Goal: Information Seeking & Learning: Check status

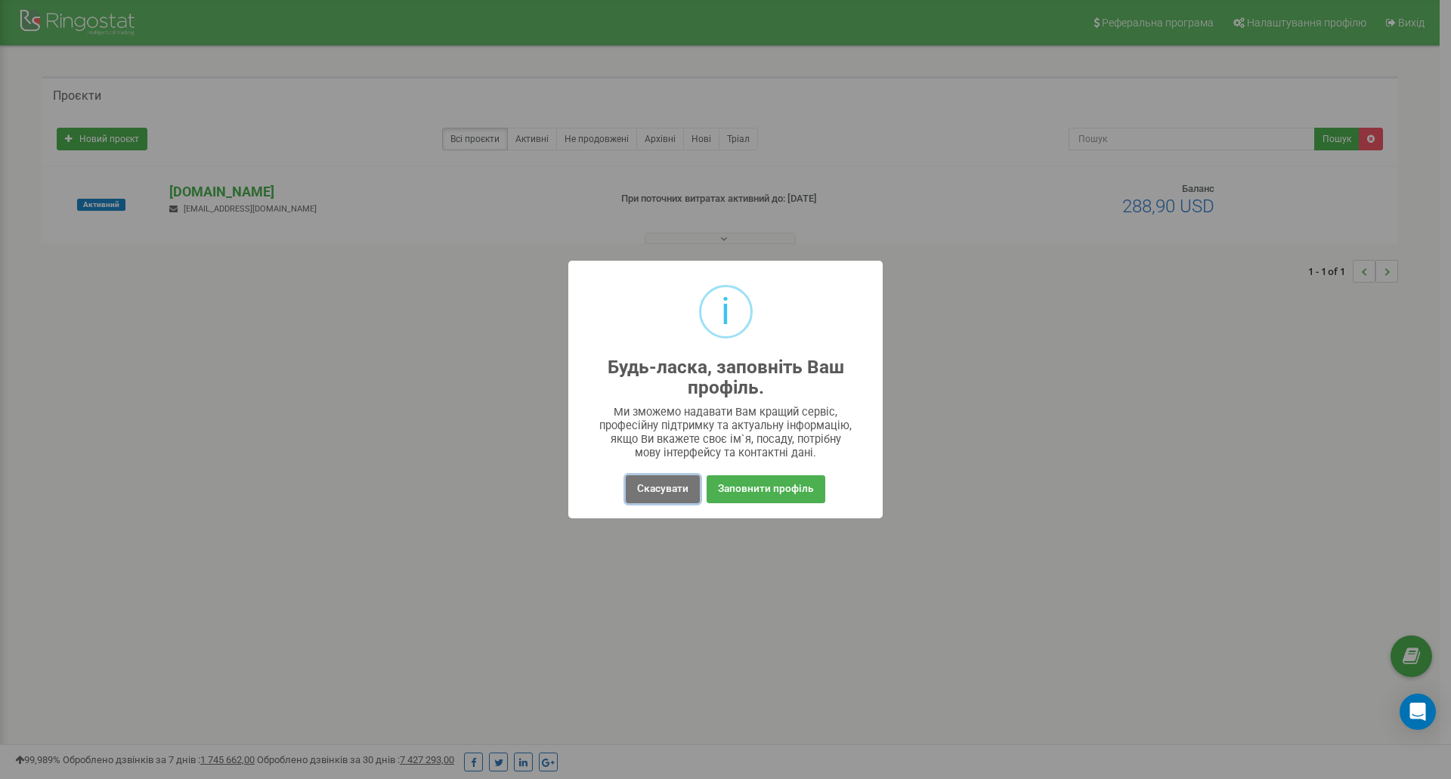
drag, startPoint x: 673, startPoint y: 493, endPoint x: 1005, endPoint y: 262, distance: 404.6
click at [673, 493] on button "Скасувати" at bounding box center [663, 489] width 74 height 28
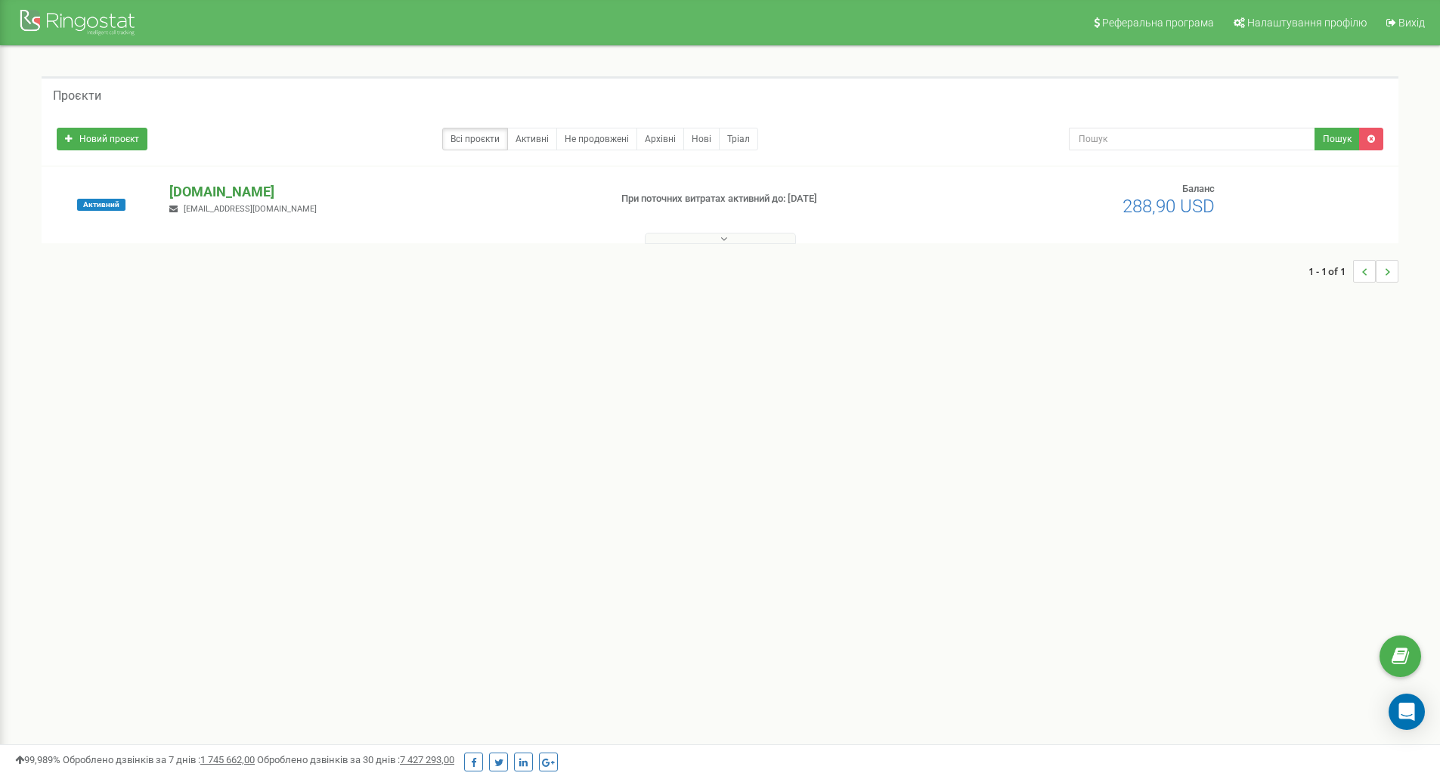
click at [227, 190] on p "[DOMAIN_NAME]" at bounding box center [382, 192] width 427 height 20
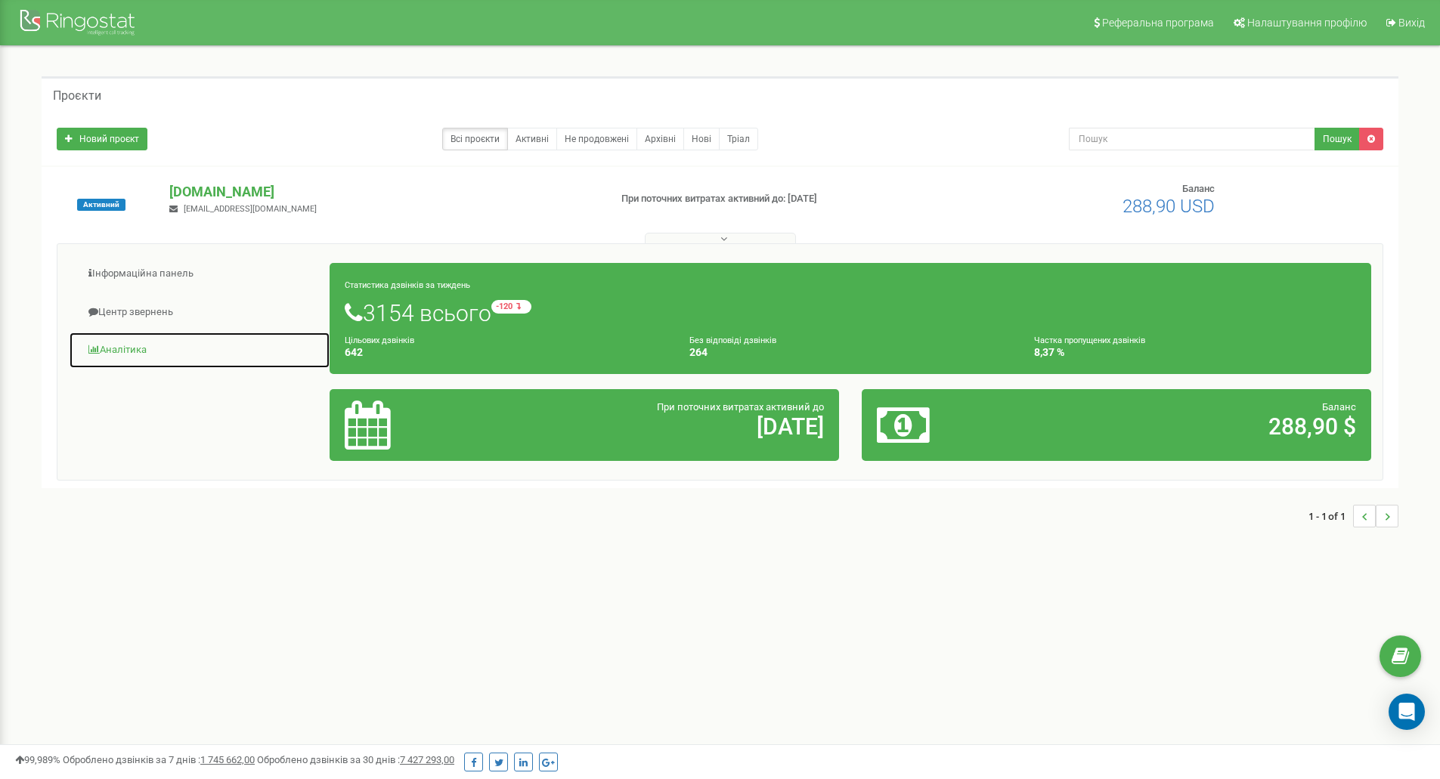
click at [131, 345] on link "Аналiтика" at bounding box center [199, 350] width 261 height 37
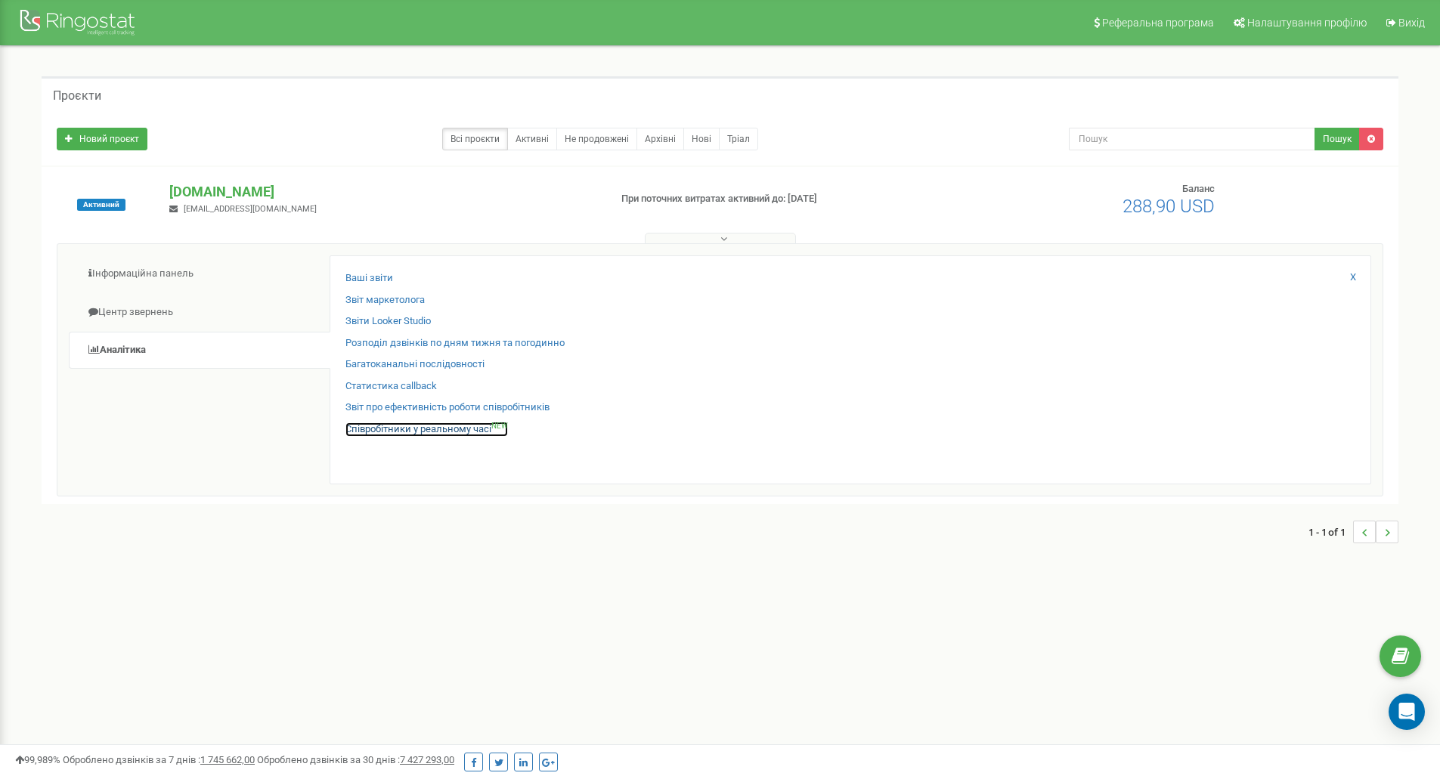
click at [385, 428] on link "Співробітники у реальному часі NEW" at bounding box center [426, 429] width 162 height 14
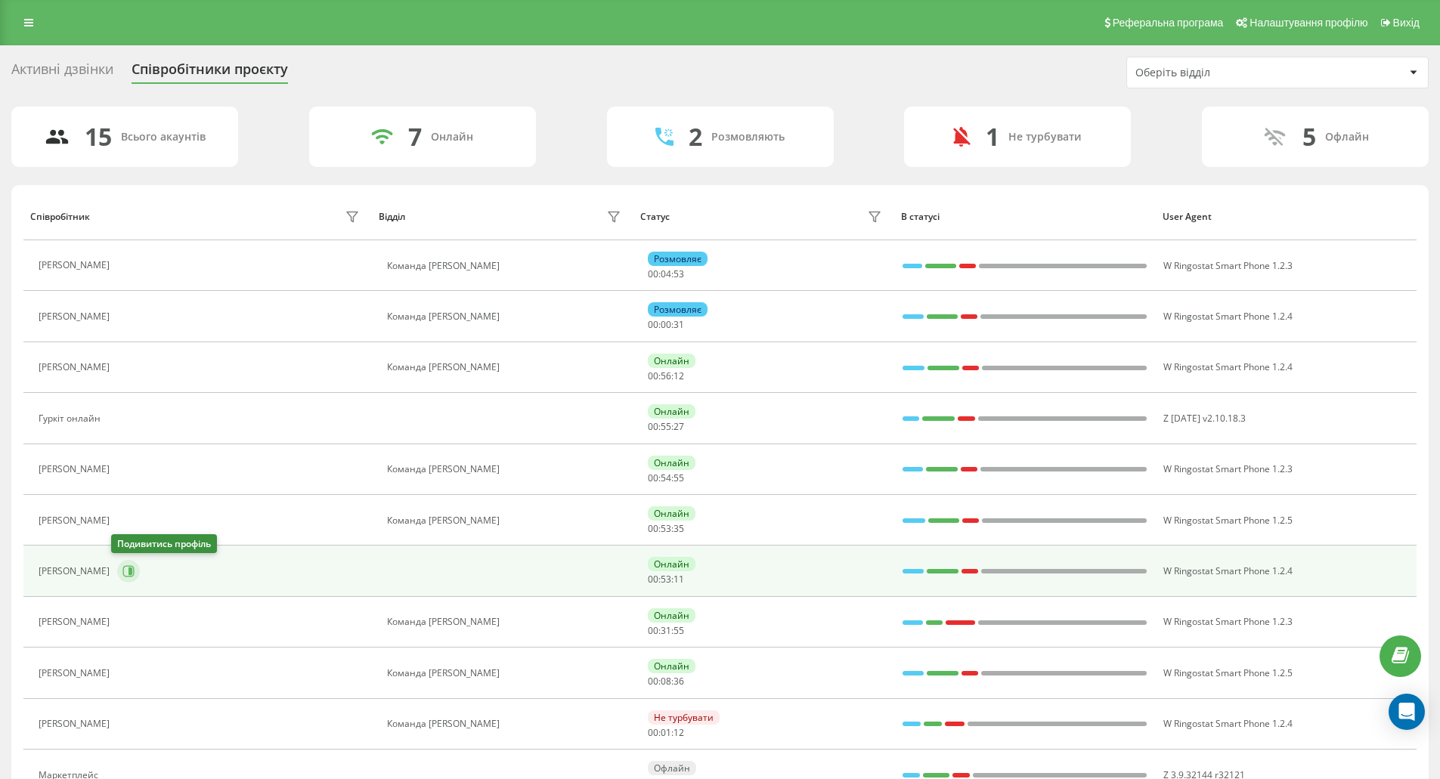
click at [122, 572] on icon at bounding box center [128, 571] width 12 height 12
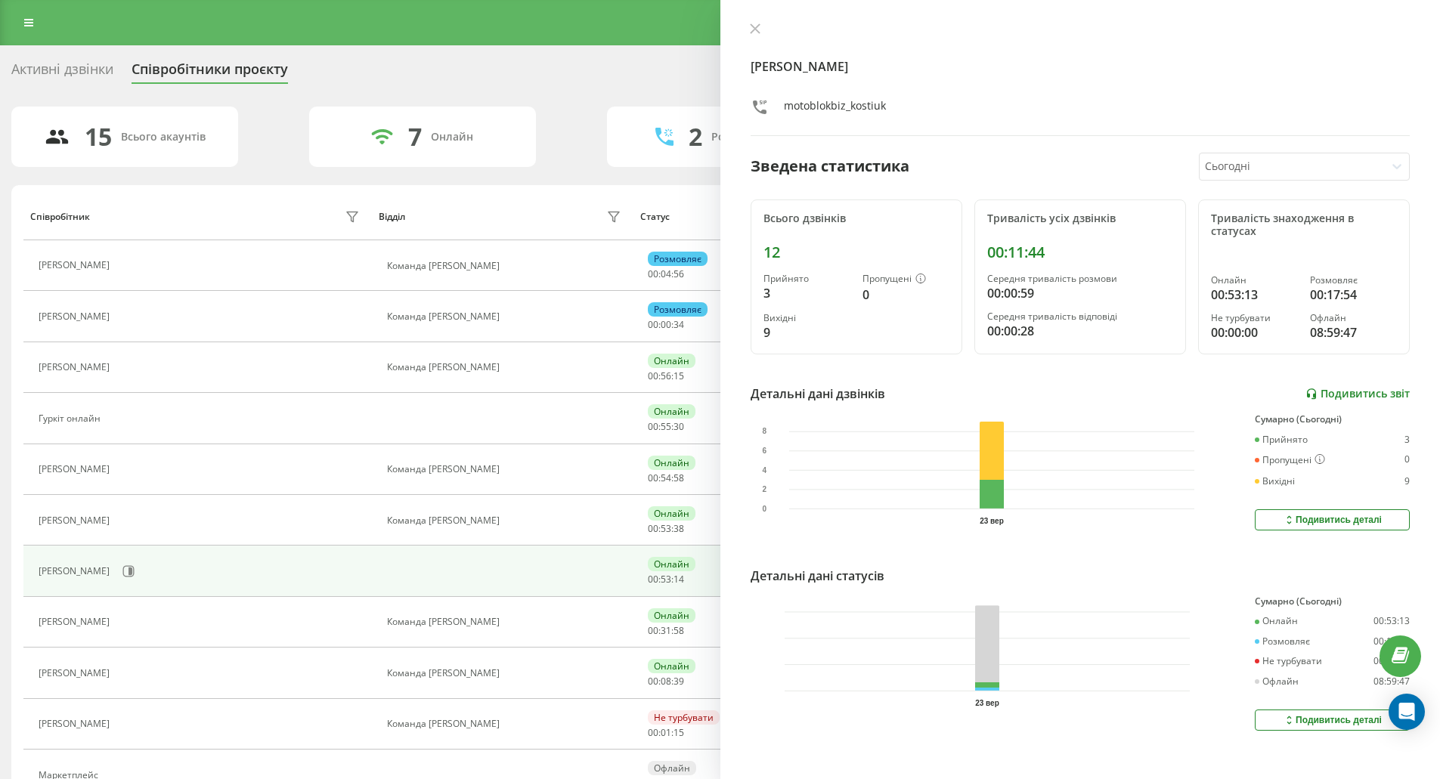
click at [1344, 397] on link "Подивитись звіт" at bounding box center [1357, 394] width 104 height 13
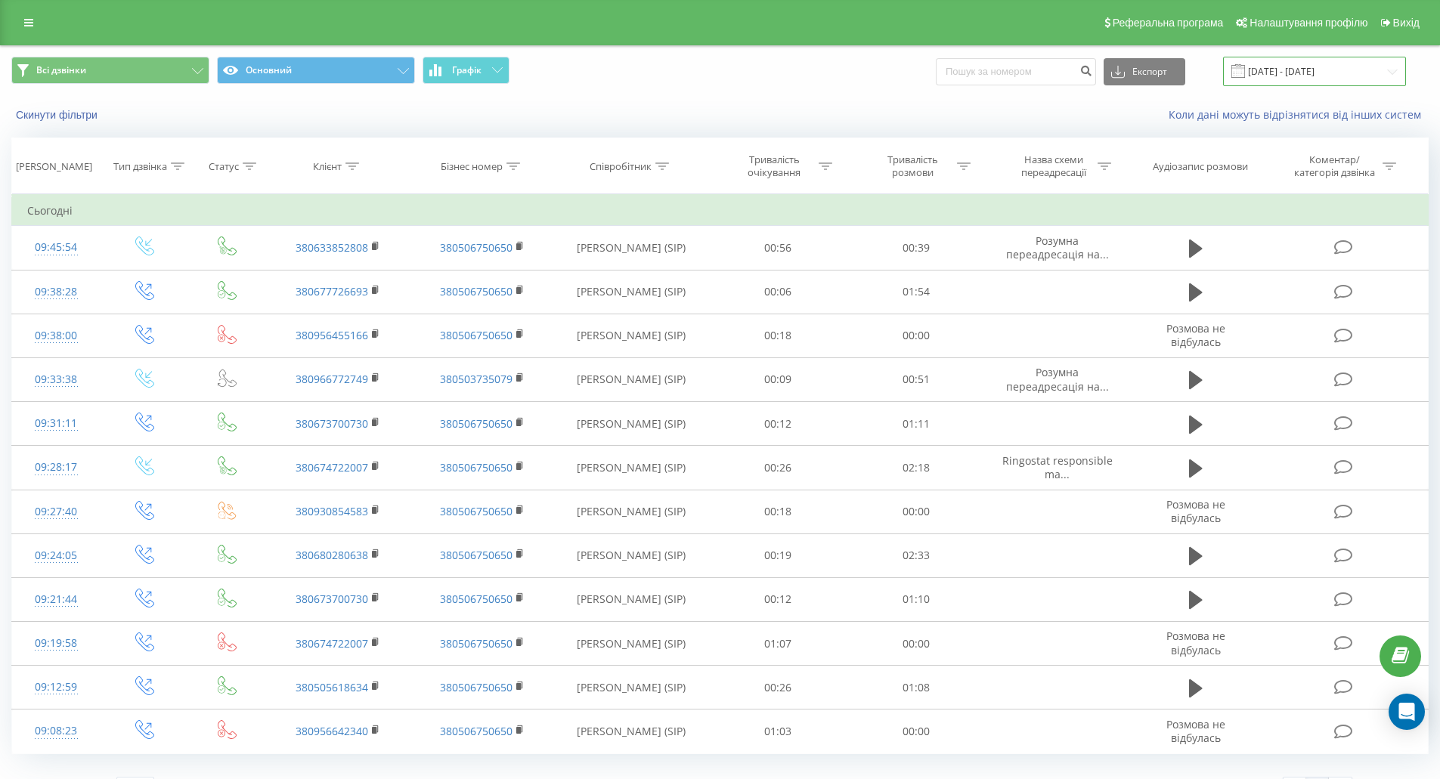
click at [1319, 69] on input "23.09.2025 - 23.09.2025" at bounding box center [1314, 71] width 183 height 29
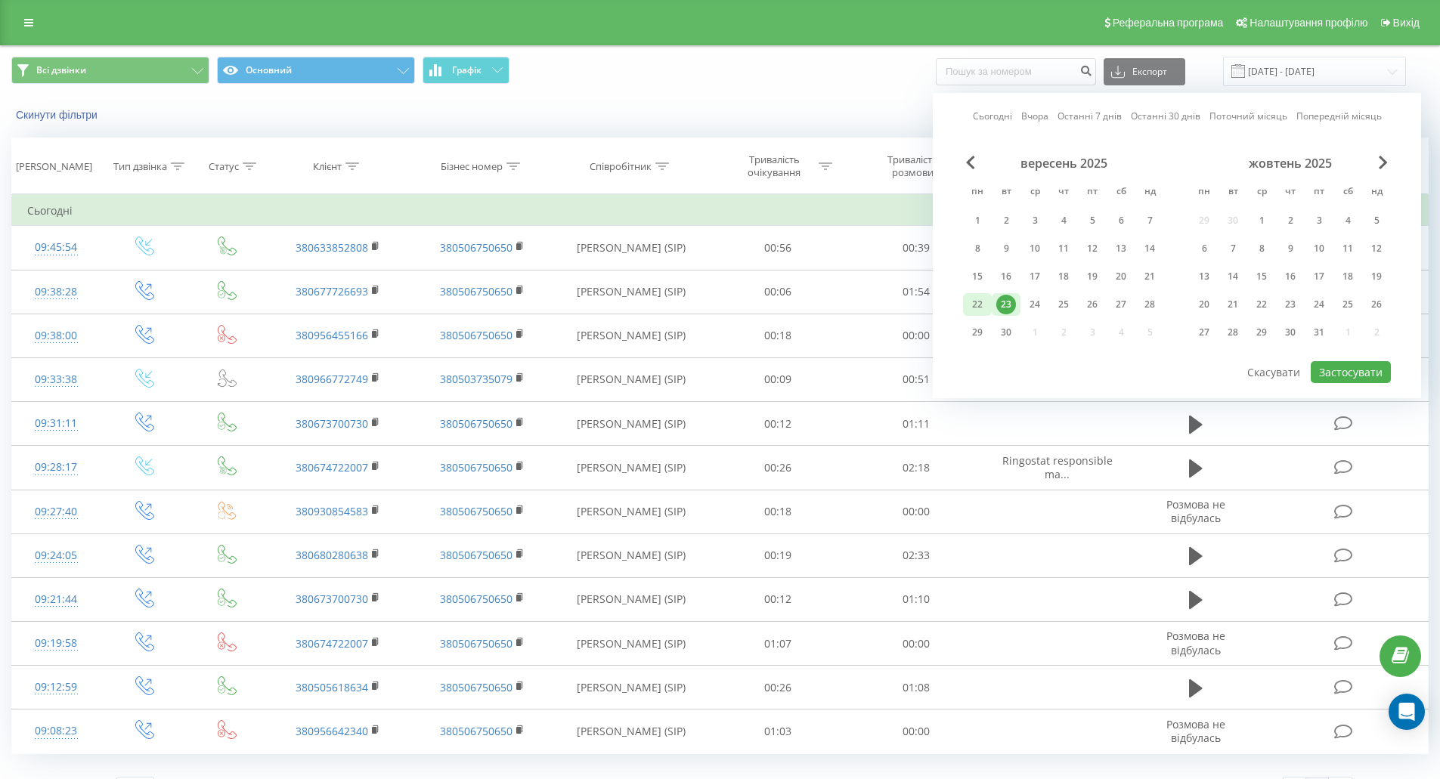
click at [975, 302] on div "22" at bounding box center [977, 305] width 20 height 20
click at [1369, 375] on button "Застосувати" at bounding box center [1350, 372] width 80 height 22
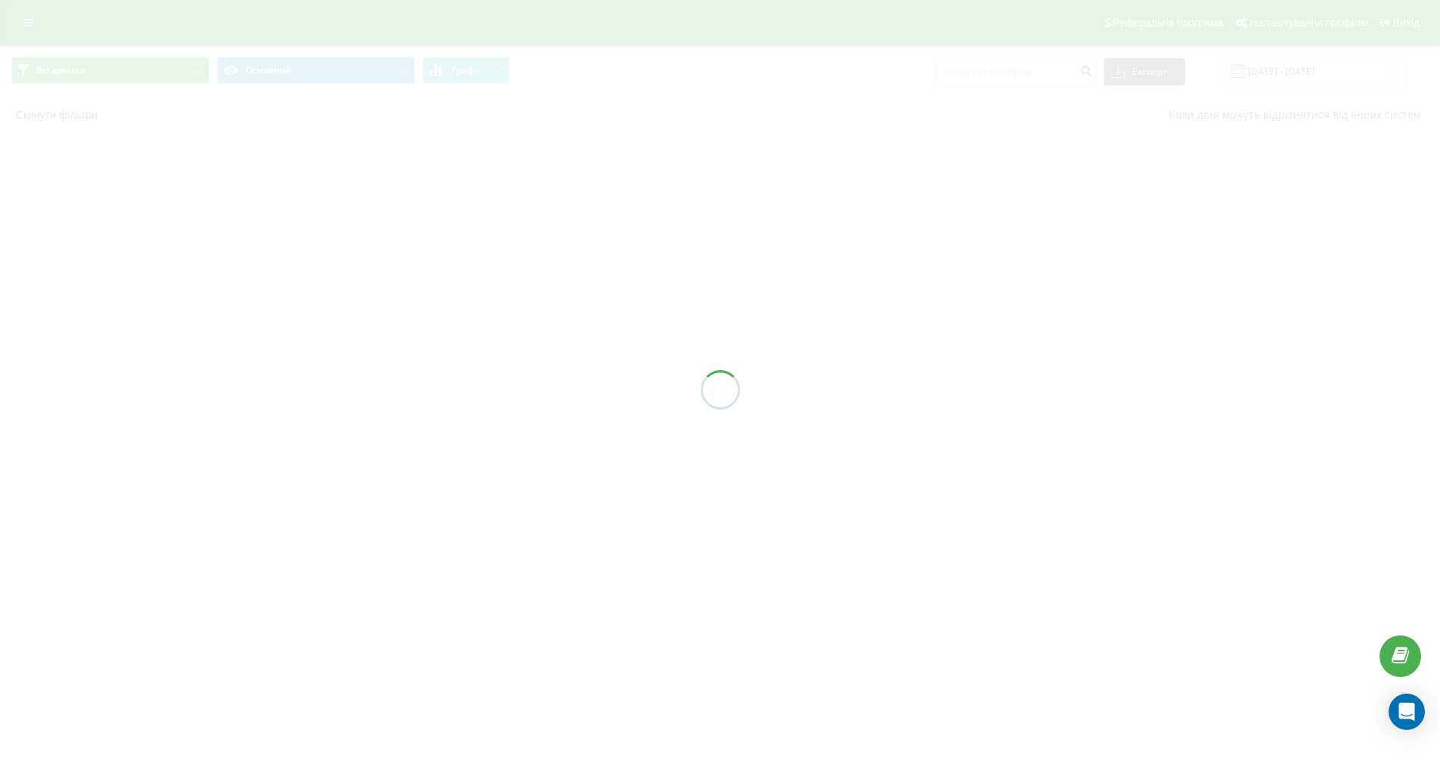
type input "22.09.2025 - 22.09.2025"
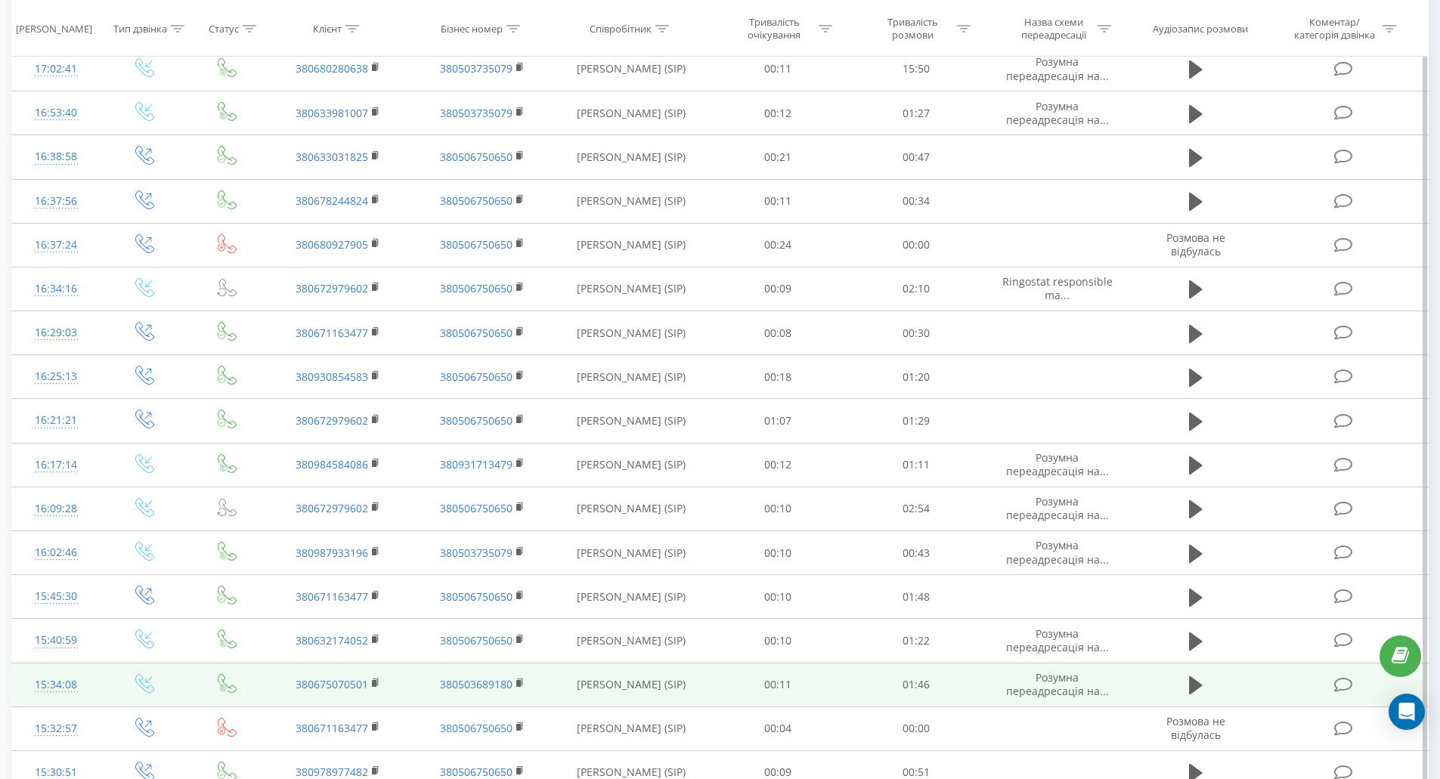
scroll to position [603, 0]
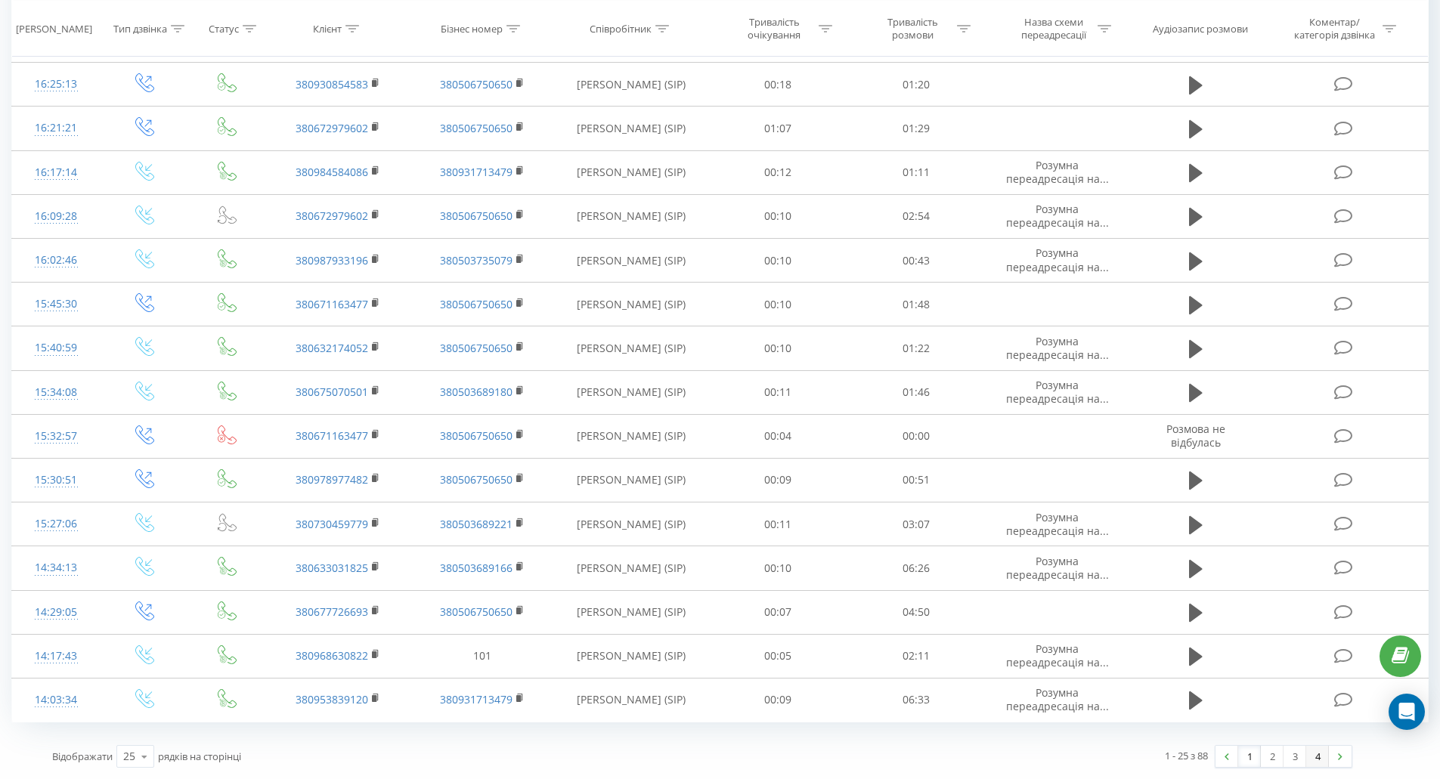
click at [1314, 758] on link "4" at bounding box center [1317, 756] width 23 height 21
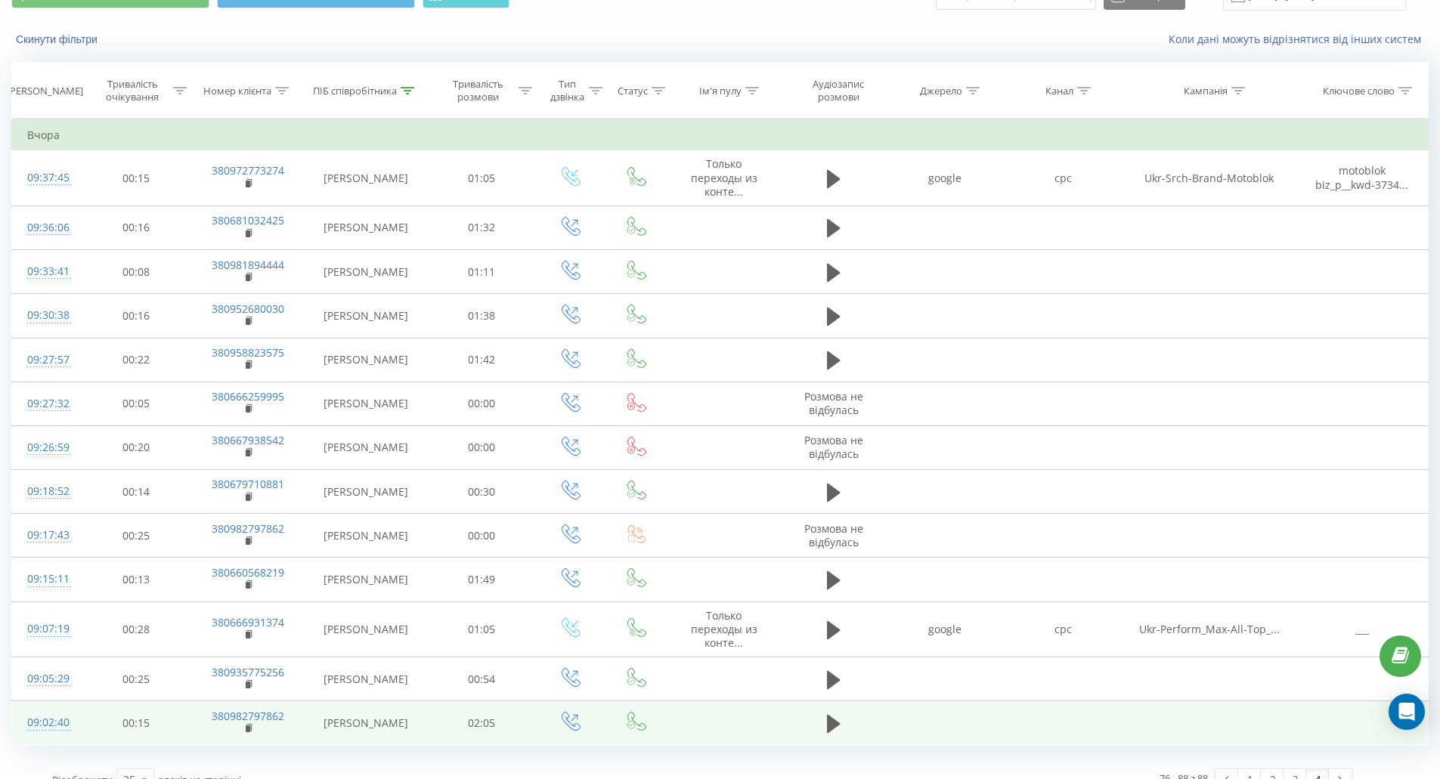
scroll to position [99, 0]
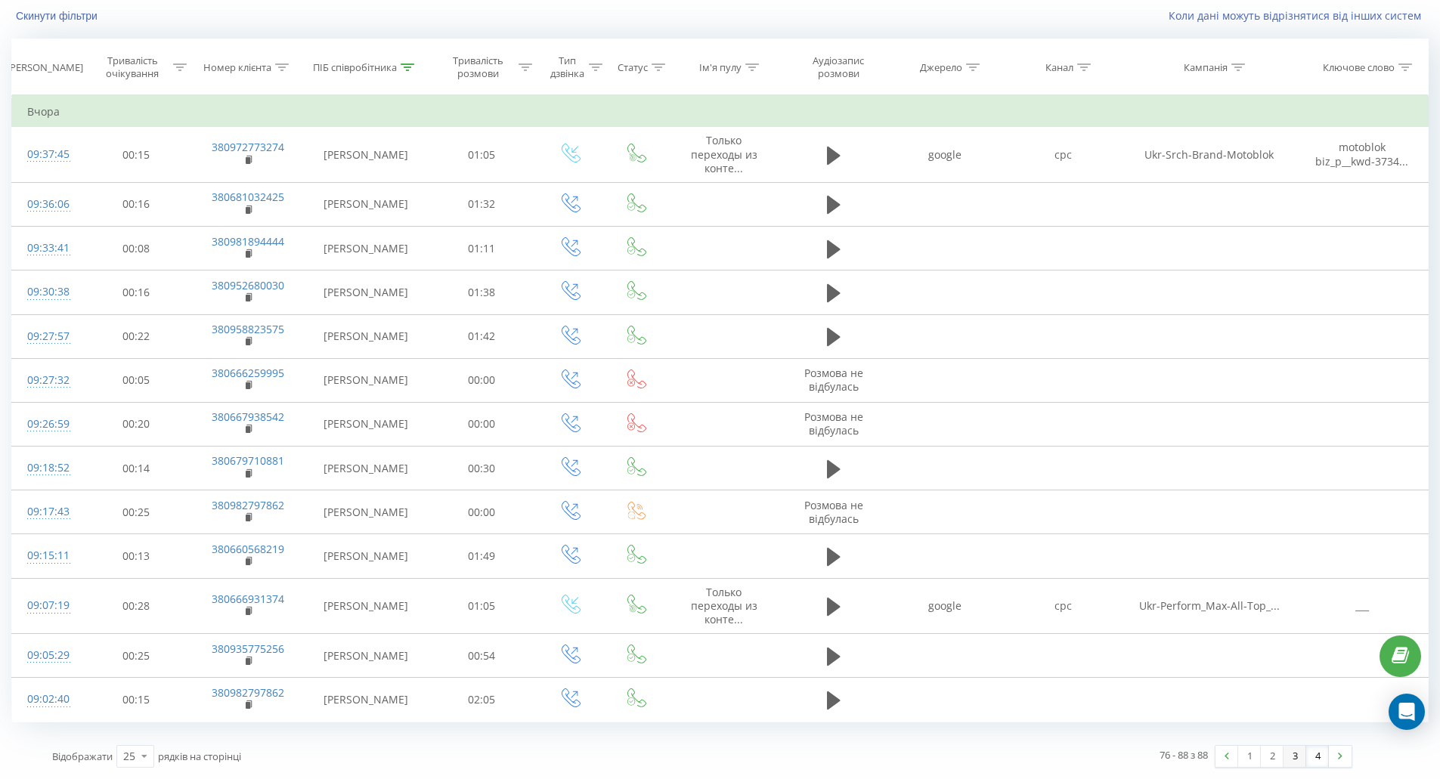
click at [1295, 757] on link "3" at bounding box center [1294, 756] width 23 height 21
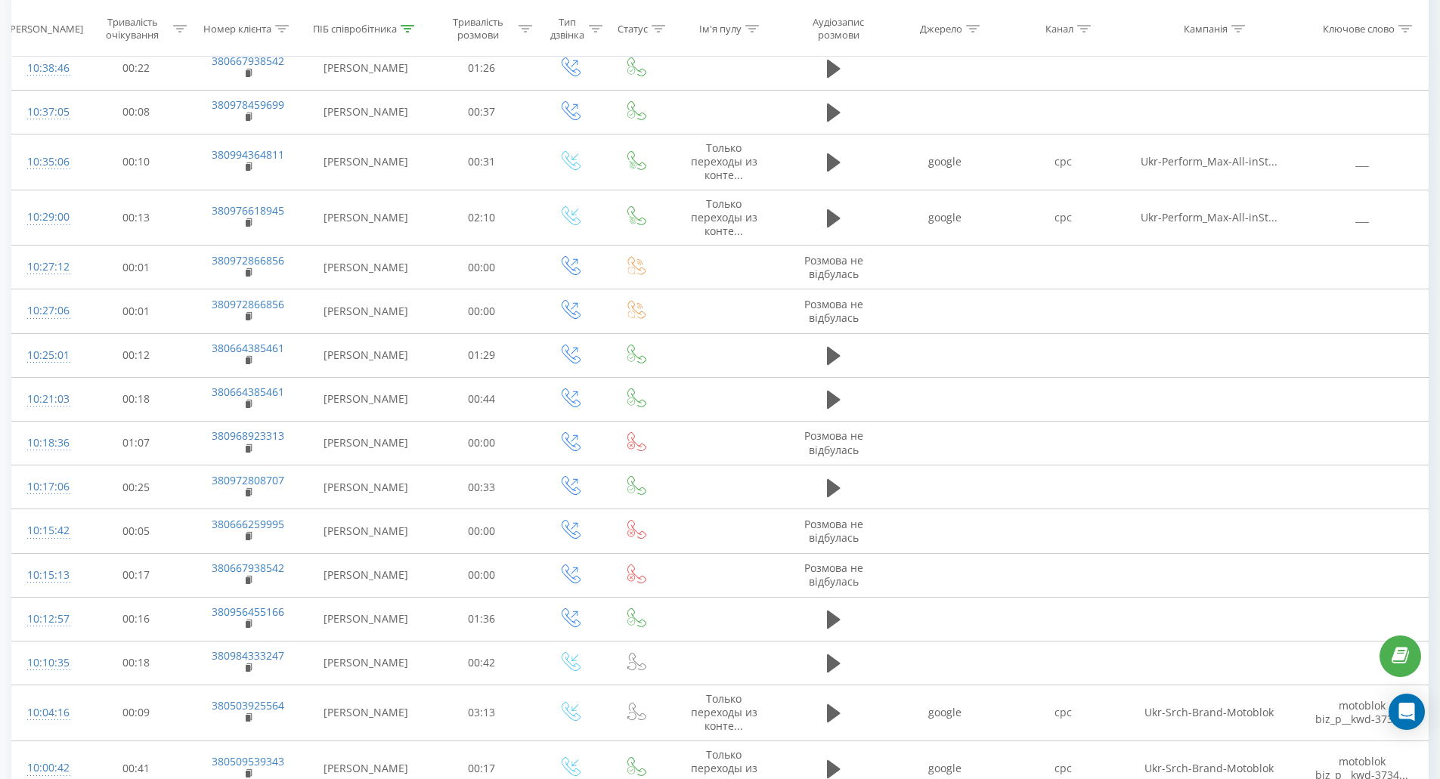
scroll to position [673, 0]
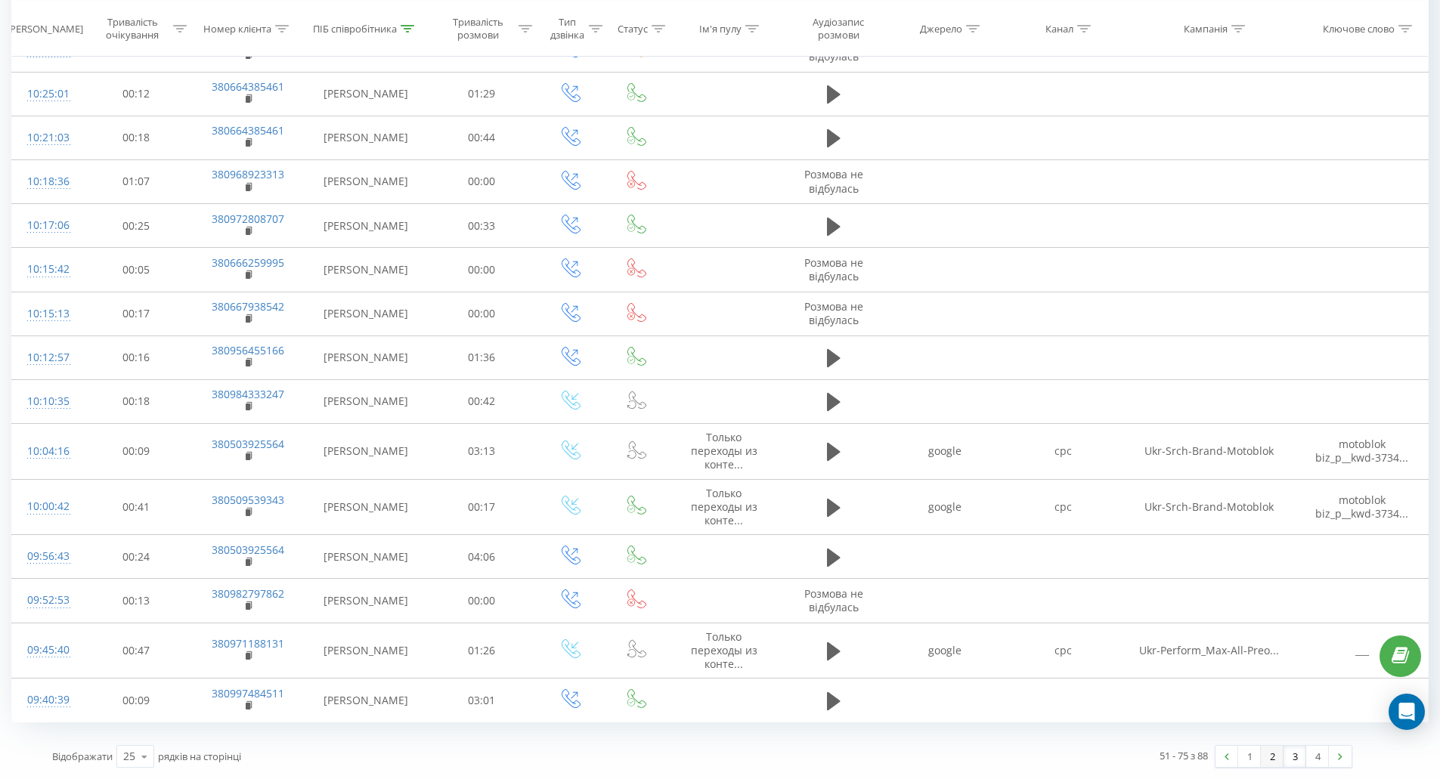
click at [1282, 756] on link "2" at bounding box center [1271, 756] width 23 height 21
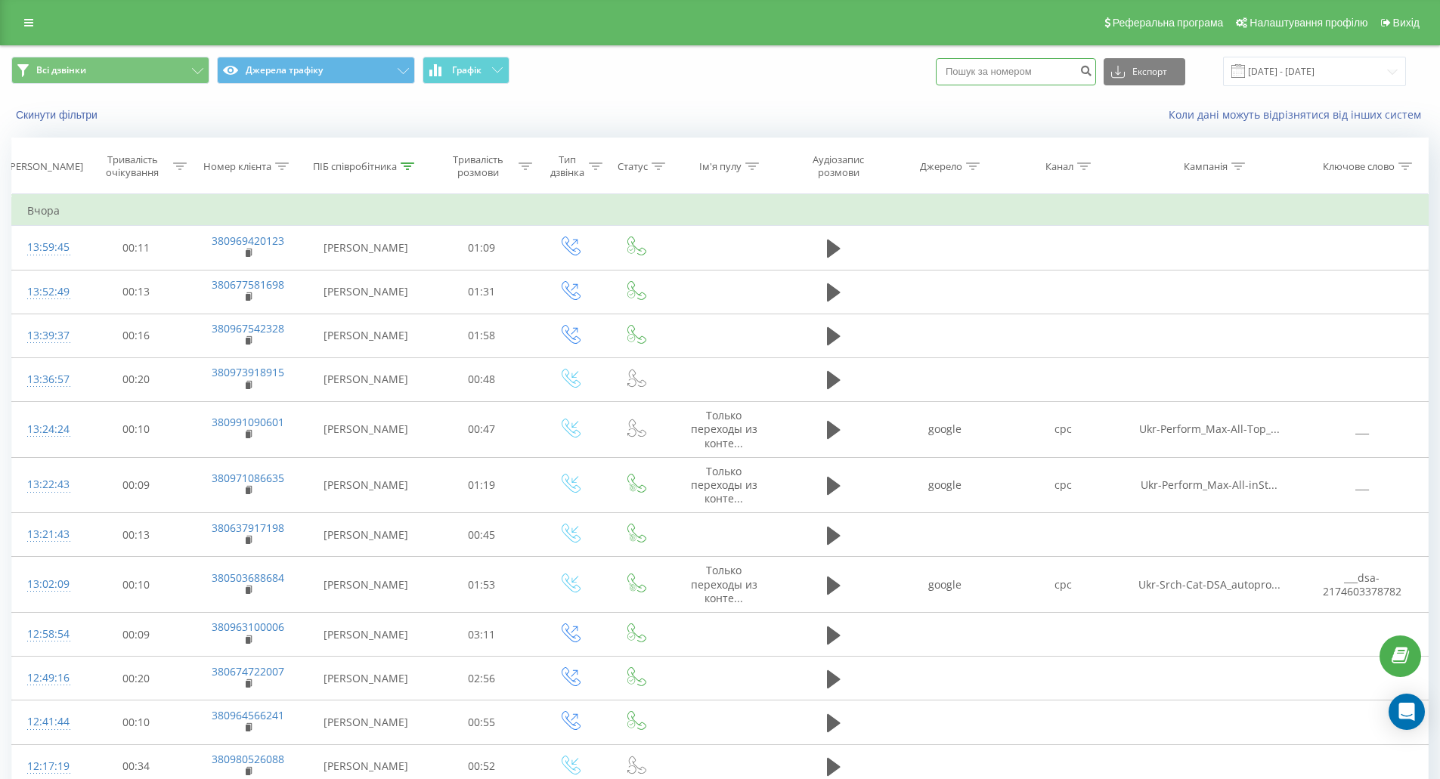
click at [1010, 72] on input at bounding box center [1015, 71] width 160 height 27
paste input "0677726693"
click at [959, 73] on input "0677726693" at bounding box center [1015, 71] width 160 height 27
type input "3800677726693"
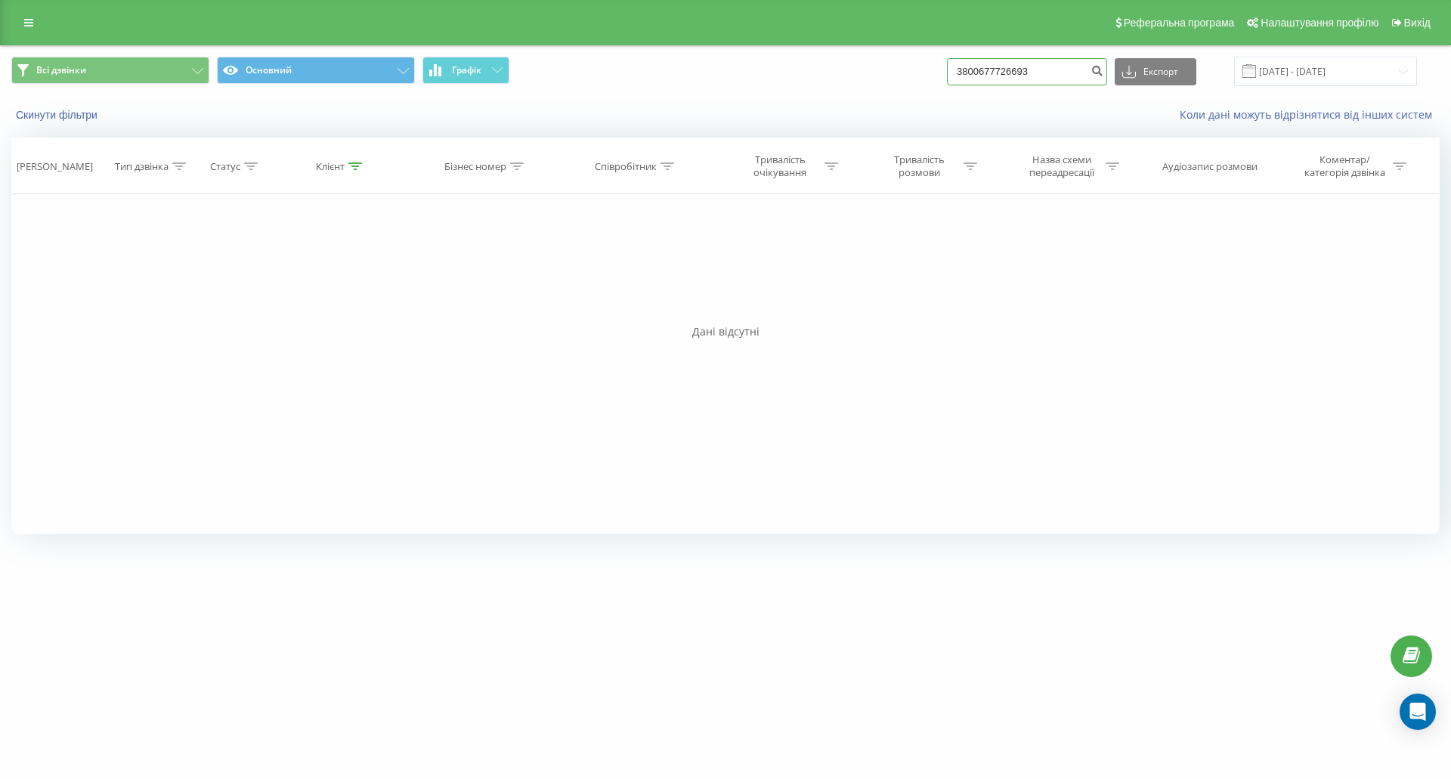
click at [1019, 72] on input "3800677726693" at bounding box center [1027, 71] width 160 height 27
click at [985, 75] on input "3800677726693" at bounding box center [1027, 71] width 160 height 27
type input "380677726693"
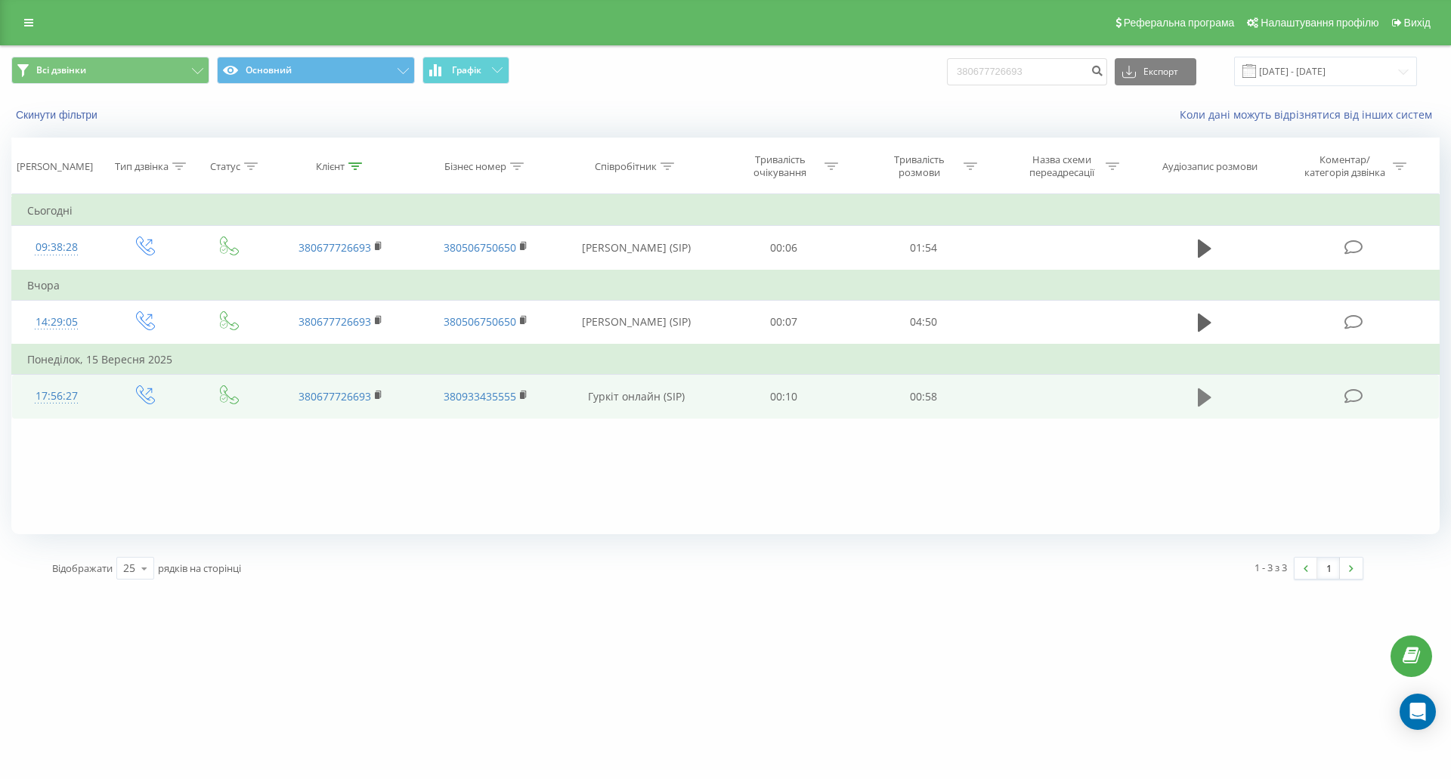
click at [1202, 405] on icon at bounding box center [1205, 397] width 14 height 21
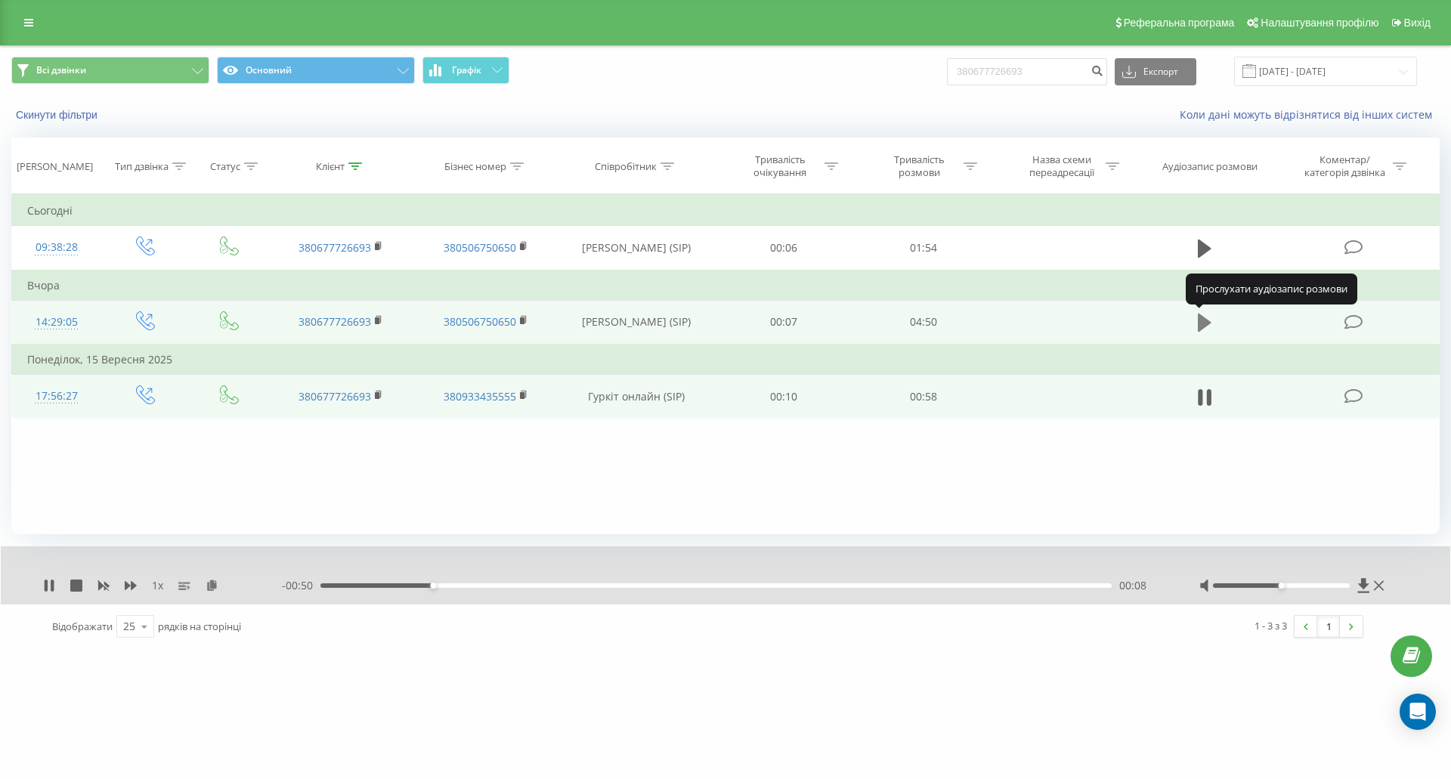
click at [1209, 324] on icon at bounding box center [1205, 323] width 14 height 18
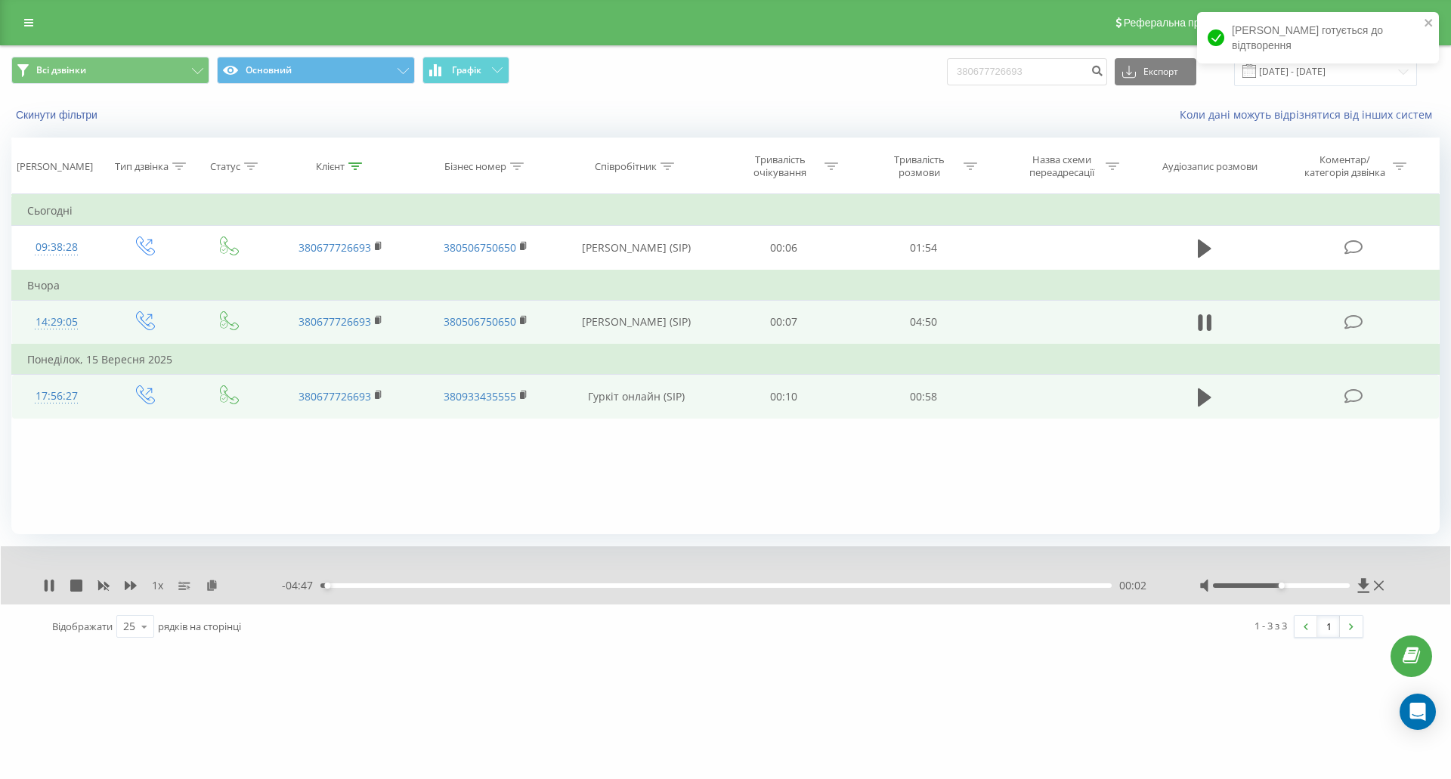
click at [446, 587] on div "00:02" at bounding box center [715, 585] width 791 height 5
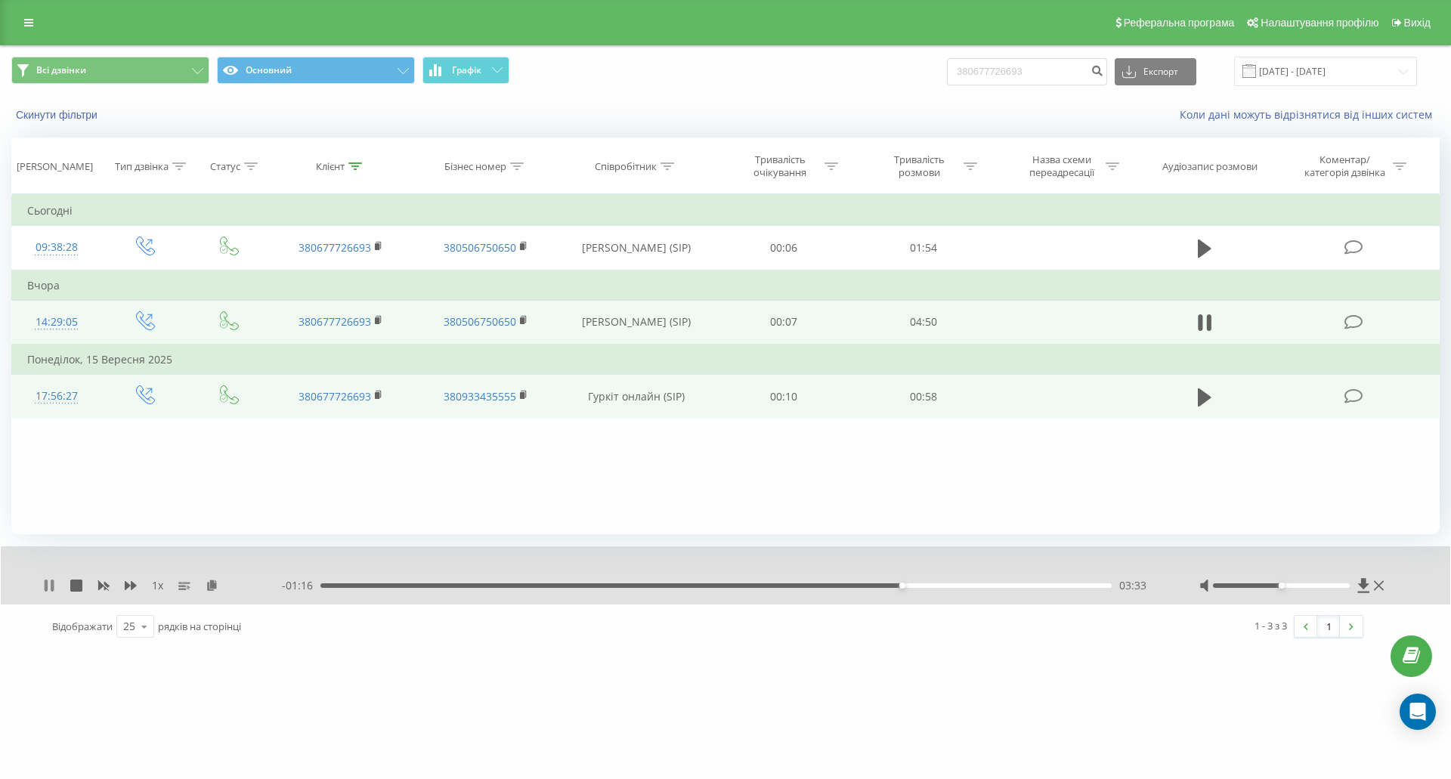
click at [49, 585] on icon at bounding box center [49, 586] width 12 height 12
